Goal: Use online tool/utility: Utilize a website feature to perform a specific function

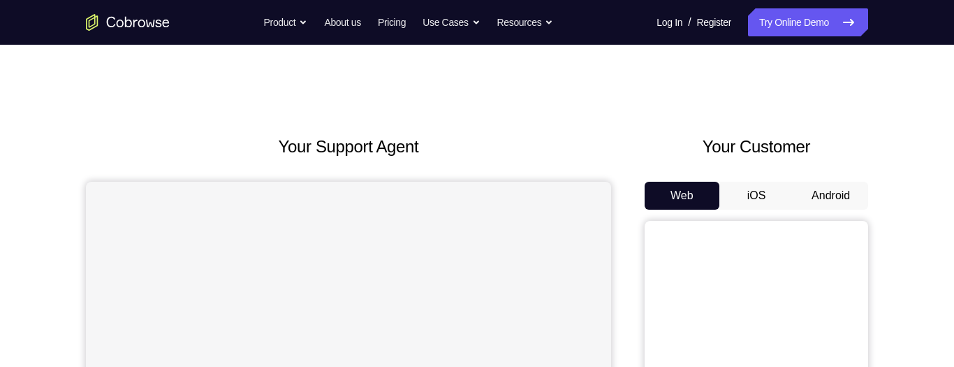
click at [811, 199] on button "Android" at bounding box center [831, 196] width 75 height 28
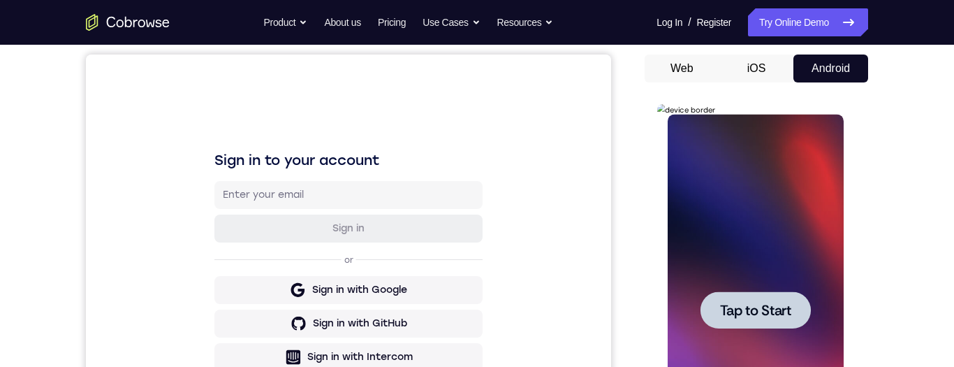
click at [765, 310] on span "Tap to Start" at bounding box center [755, 310] width 71 height 14
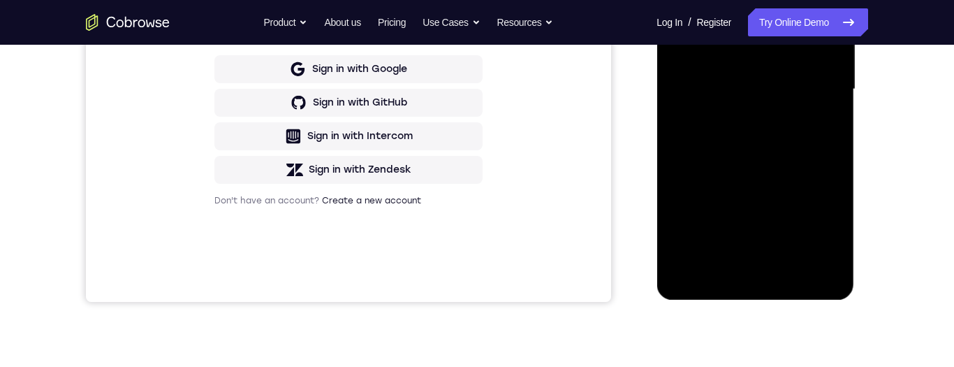
scroll to position [344, 0]
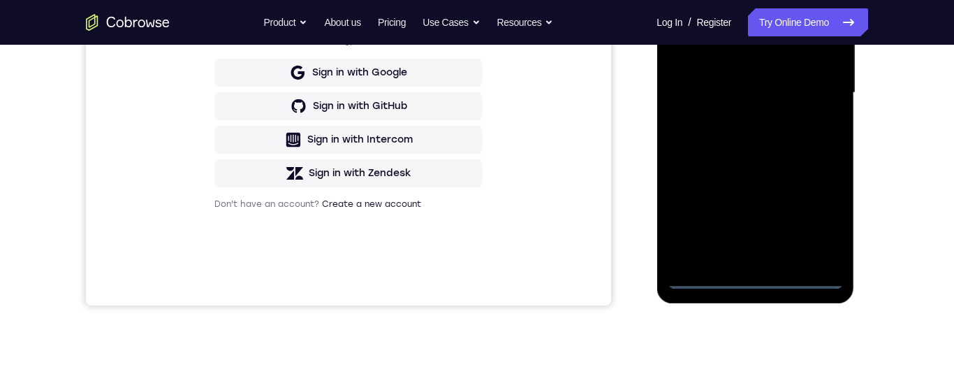
click at [754, 285] on div at bounding box center [755, 92] width 176 height 391
click at [752, 279] on div at bounding box center [755, 92] width 176 height 391
click at [822, 219] on div at bounding box center [755, 92] width 176 height 391
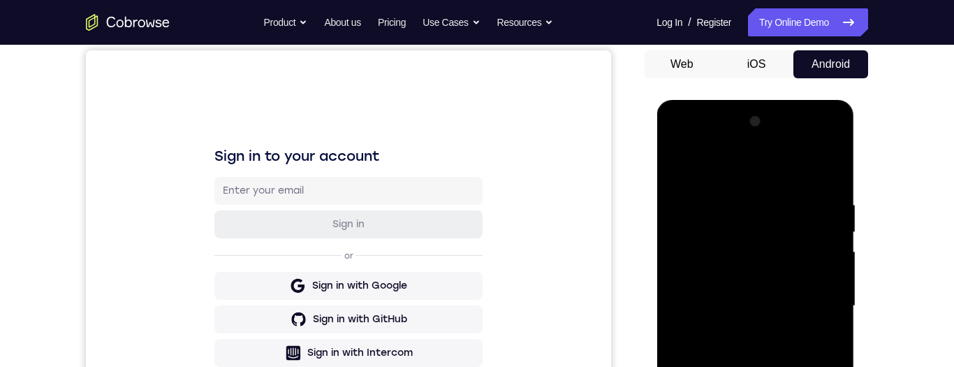
scroll to position [131, 0]
click at [769, 174] on div at bounding box center [755, 306] width 176 height 391
click at [750, 223] on div at bounding box center [755, 306] width 176 height 391
click at [746, 160] on div at bounding box center [755, 306] width 176 height 391
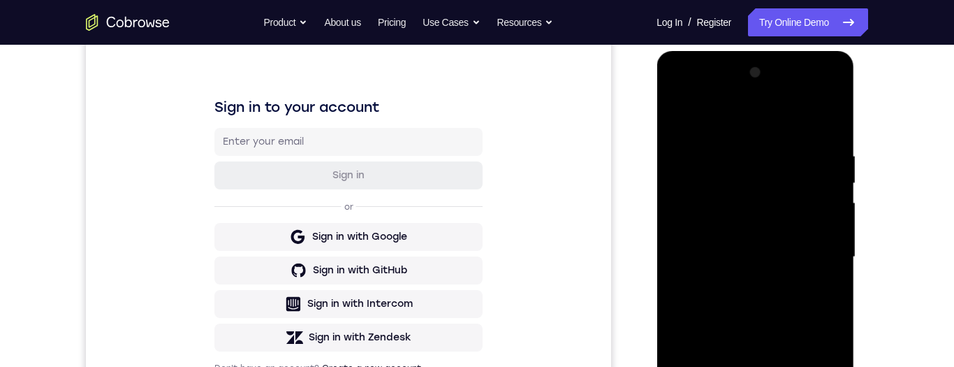
scroll to position [213, 0]
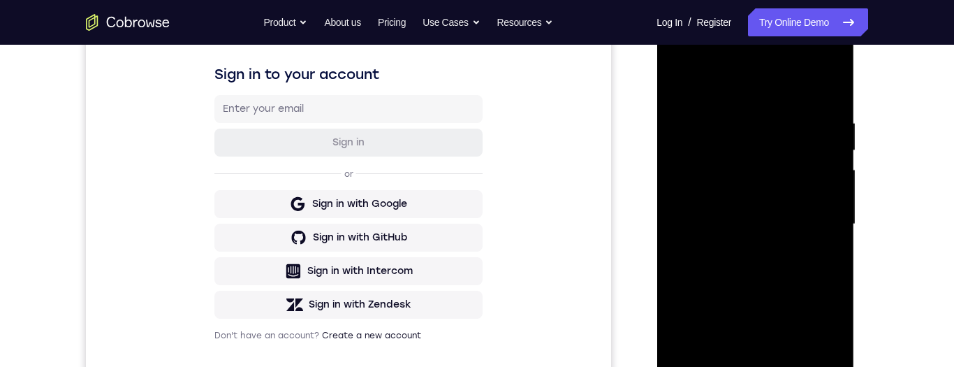
click at [792, 174] on div at bounding box center [755, 224] width 176 height 391
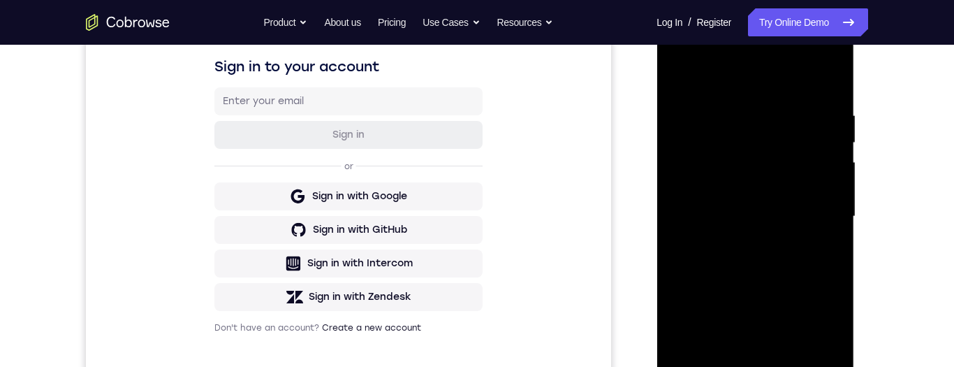
click at [797, 182] on div at bounding box center [755, 216] width 176 height 391
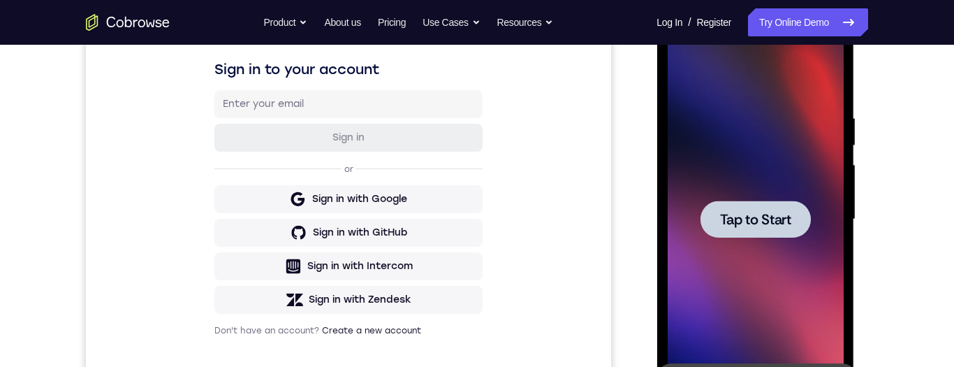
scroll to position [356, 0]
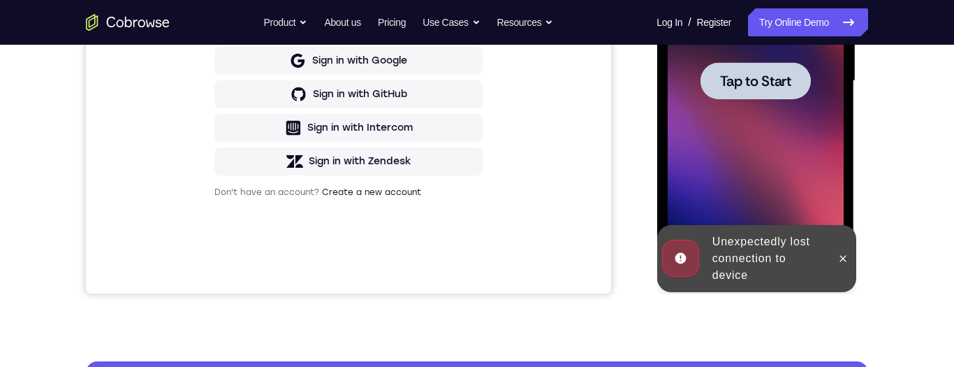
click at [779, 109] on div at bounding box center [755, 80] width 176 height 391
click at [834, 254] on button at bounding box center [842, 258] width 22 height 22
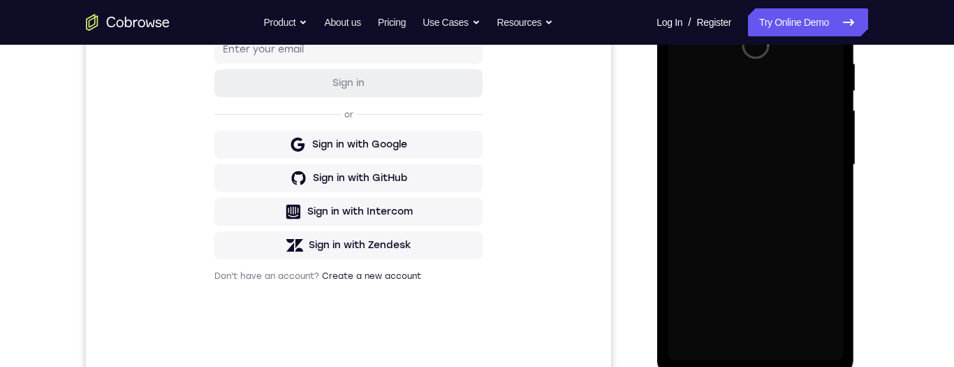
scroll to position [0, 0]
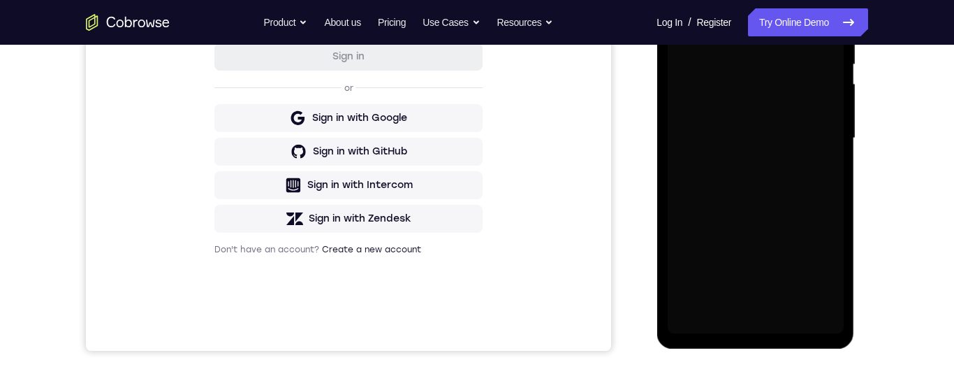
click at [899, 252] on div "Your Support Agent Your Customer Web iOS Android Next Steps We’d be happy to gi…" at bounding box center [477, 207] width 894 height 922
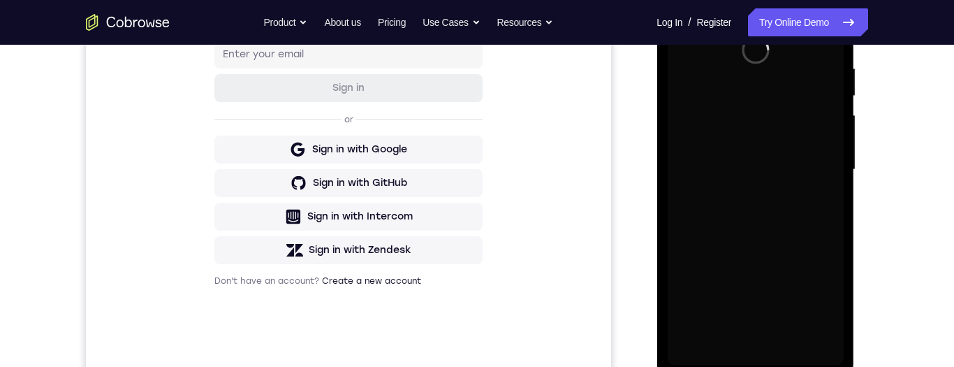
scroll to position [179, 0]
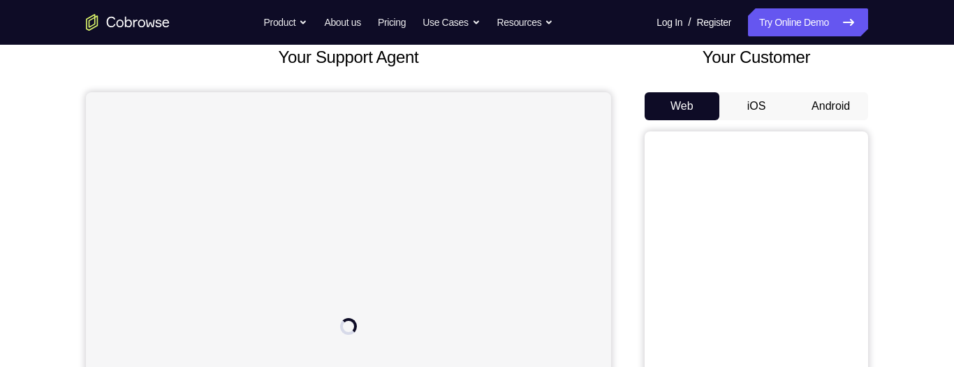
scroll to position [93, 0]
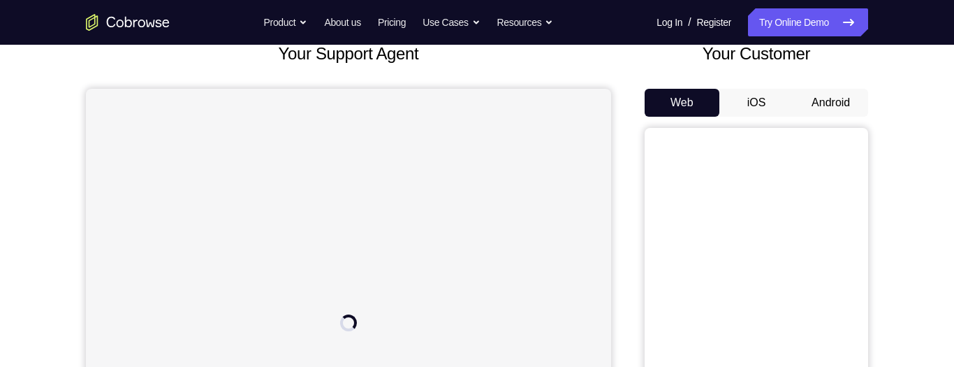
click at [847, 99] on button "Android" at bounding box center [831, 103] width 75 height 28
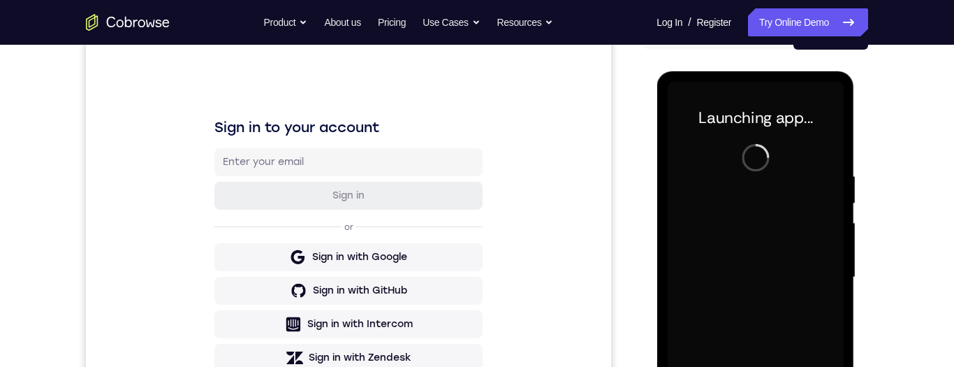
scroll to position [198, 0]
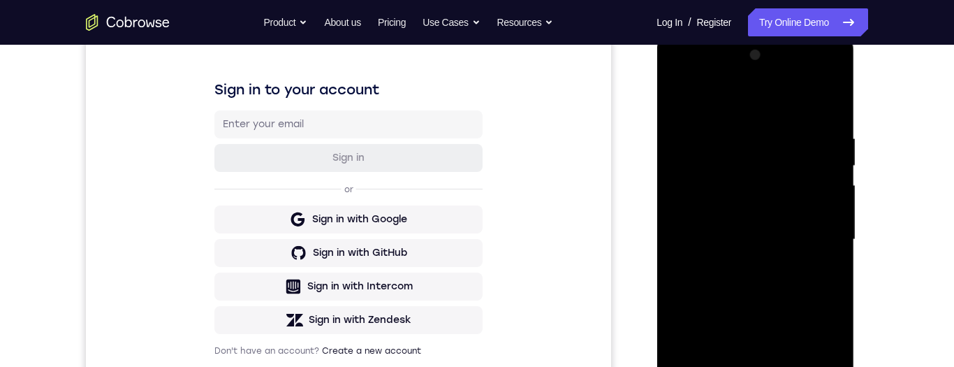
click at [746, 366] on div at bounding box center [755, 239] width 176 height 391
click at [826, 353] on div at bounding box center [755, 239] width 176 height 391
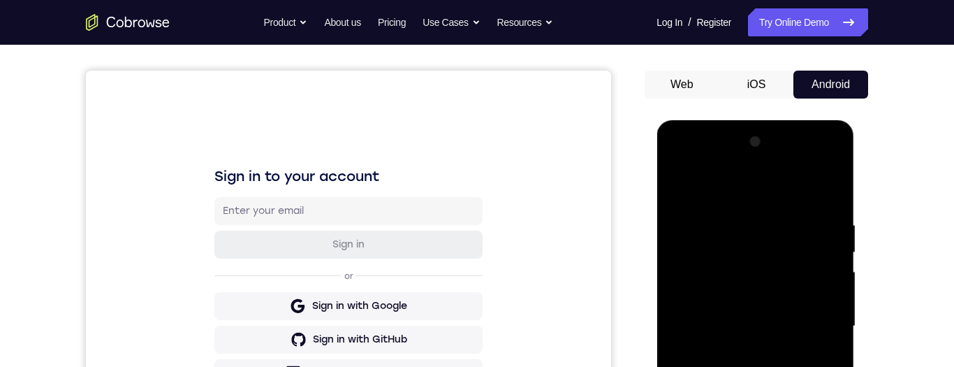
click at [772, 198] on div at bounding box center [755, 326] width 176 height 391
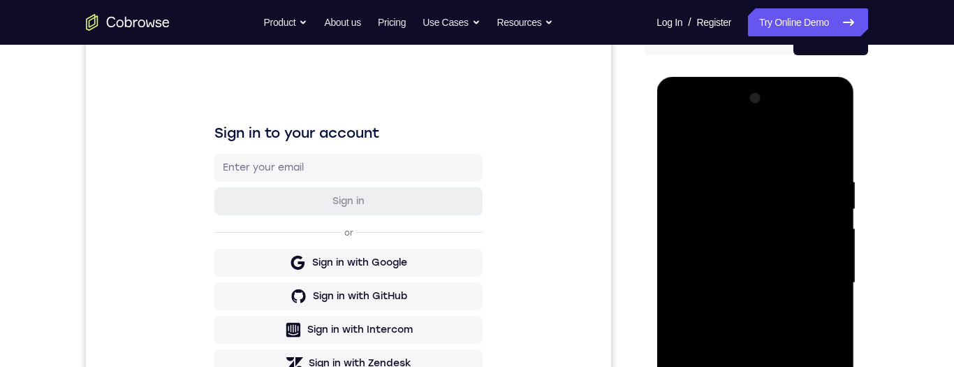
click at [791, 274] on div at bounding box center [755, 282] width 176 height 391
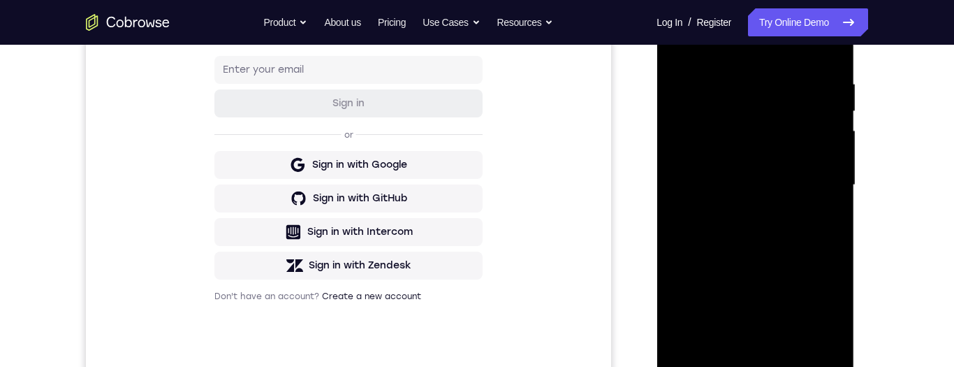
scroll to position [205, 0]
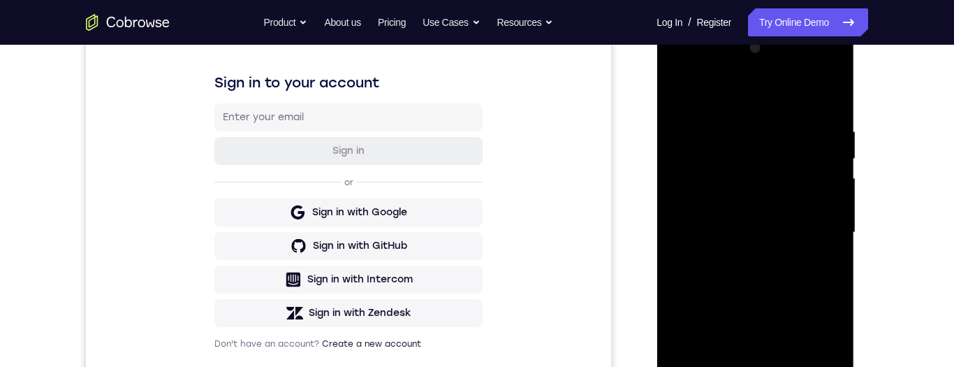
click at [792, 118] on div at bounding box center [755, 232] width 176 height 391
click at [763, 152] on div at bounding box center [755, 232] width 176 height 391
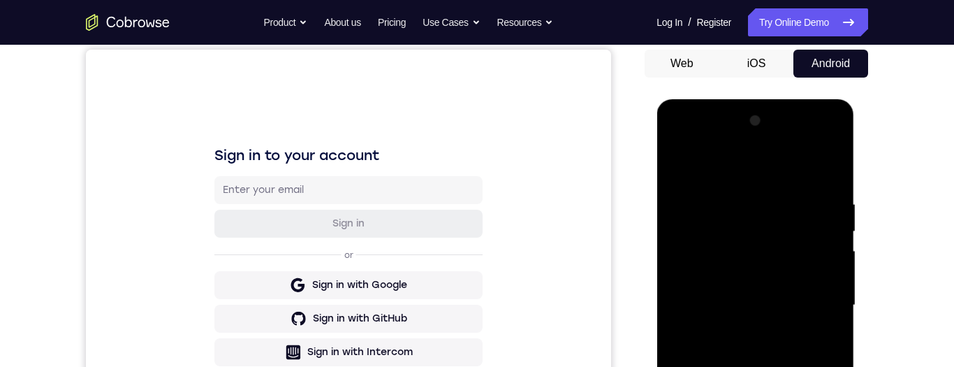
scroll to position [288, 0]
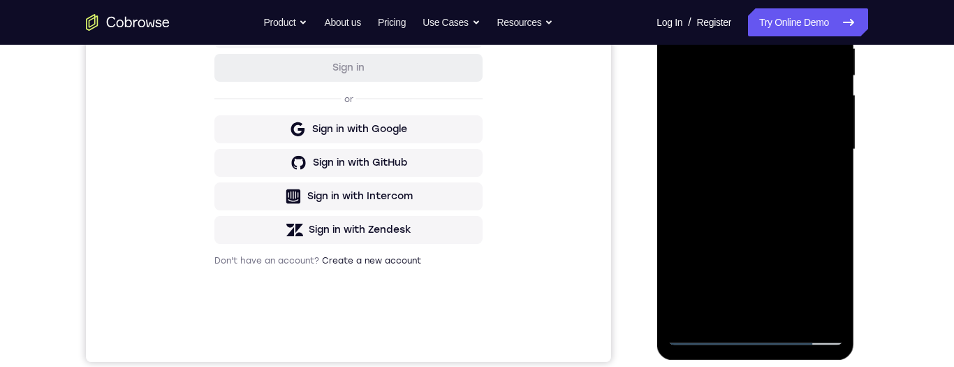
click at [696, 307] on div at bounding box center [755, 149] width 176 height 391
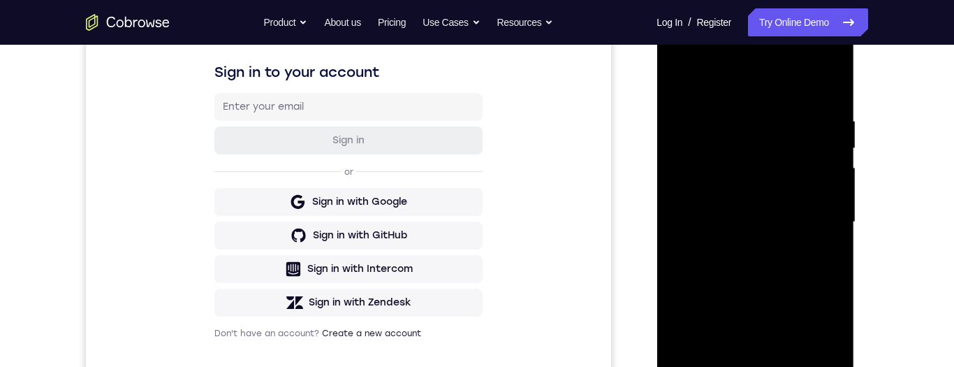
click at [802, 143] on div at bounding box center [755, 222] width 176 height 391
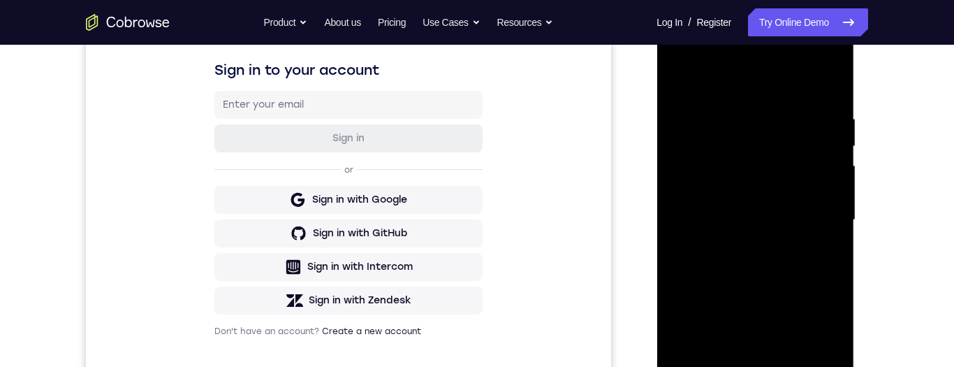
scroll to position [216, 0]
click at [786, 157] on div at bounding box center [755, 221] width 176 height 391
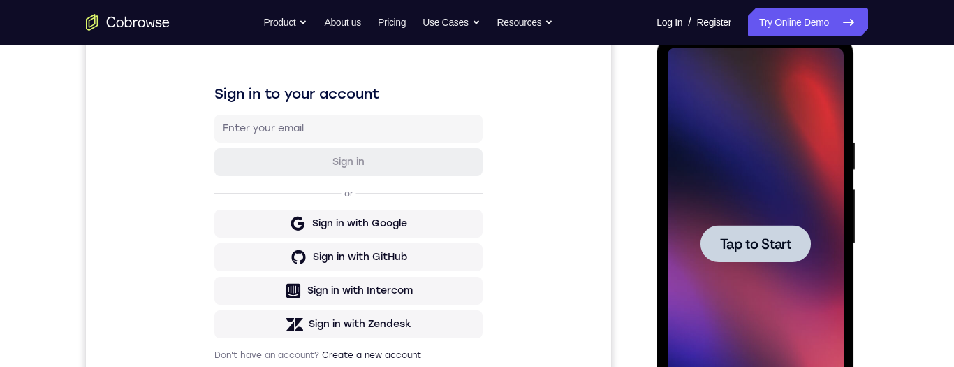
scroll to position [13, 0]
